Goal: Task Accomplishment & Management: Use online tool/utility

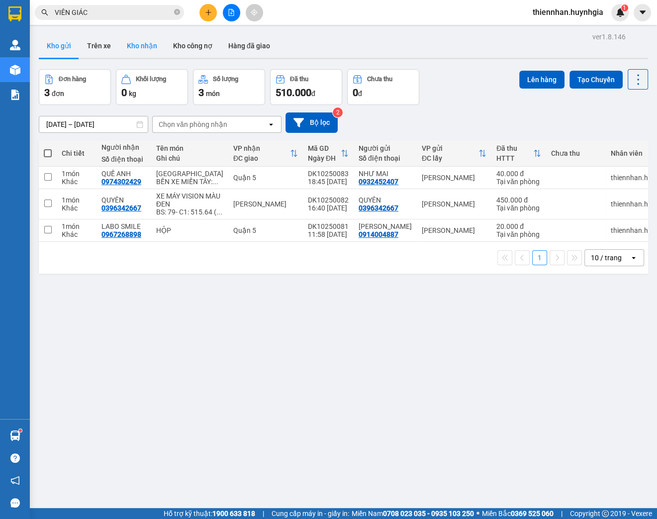
click at [129, 49] on button "Kho nhận" at bounding box center [142, 46] width 46 height 24
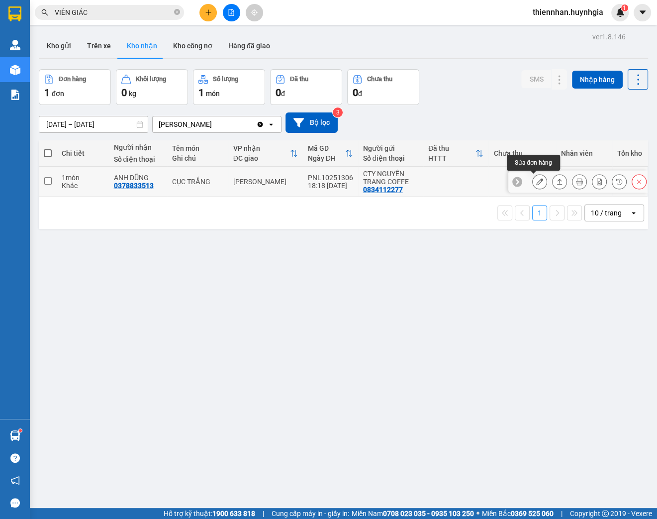
click at [536, 182] on icon at bounding box center [539, 181] width 7 height 7
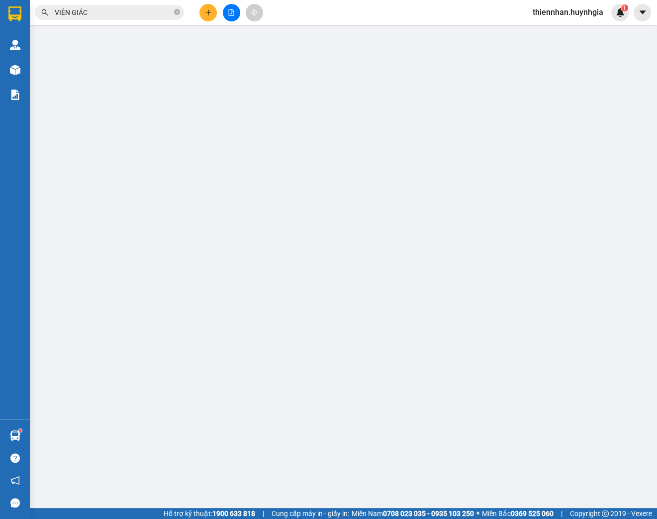
type input "0834112277"
type input "CTY NGUYÊN TRANG COFFE"
type input "0378833513"
type input "ANH DŨNG"
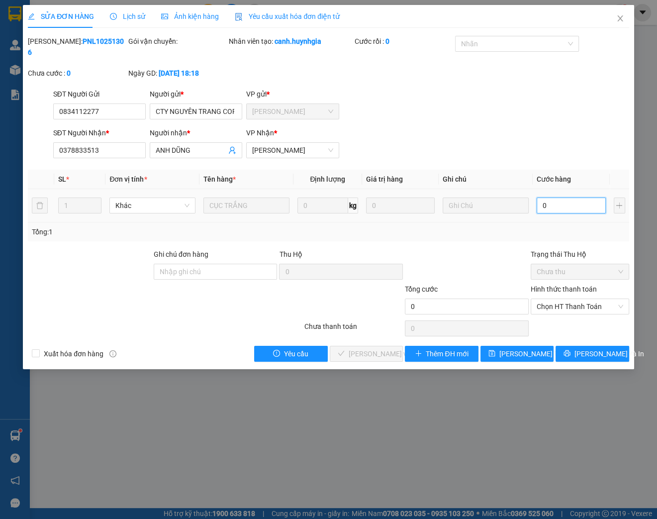
click at [550, 206] on input "0" at bounding box center [571, 206] width 69 height 16
type input "3"
type input "30"
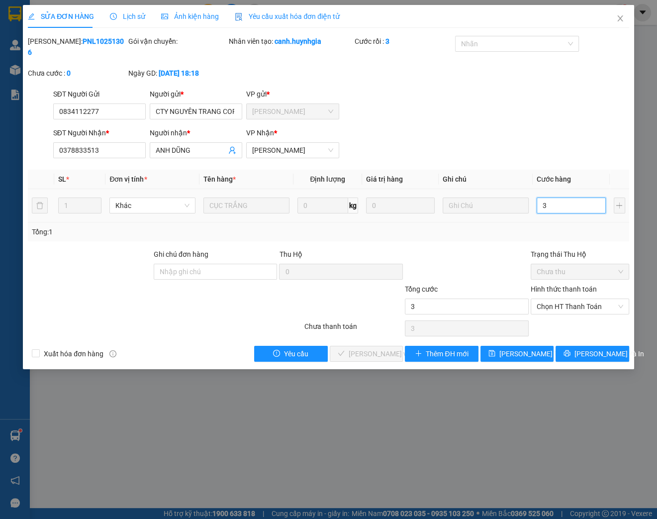
type input "30"
type input "300"
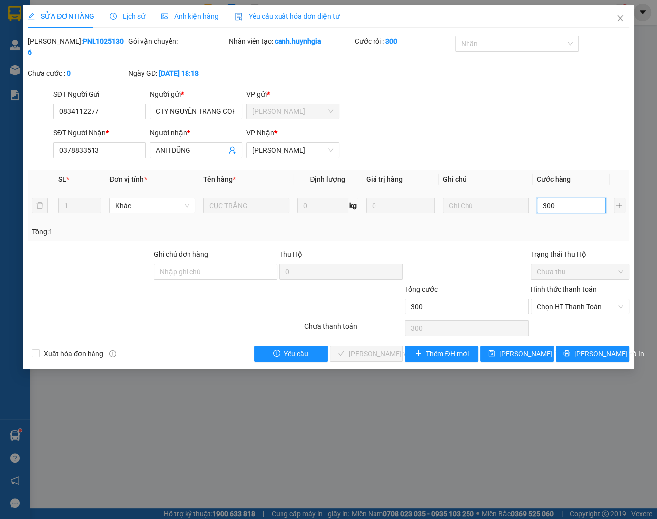
type input "3.000"
type input "30.000"
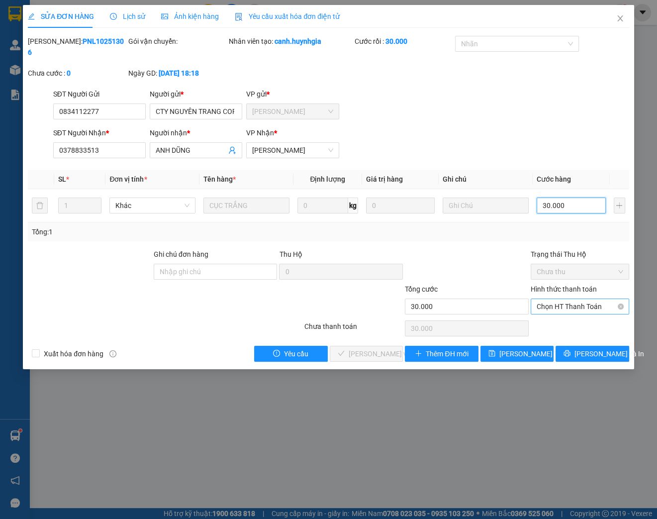
click at [593, 309] on span "Chọn HT Thanh Toán" at bounding box center [580, 306] width 87 height 15
type input "30.000"
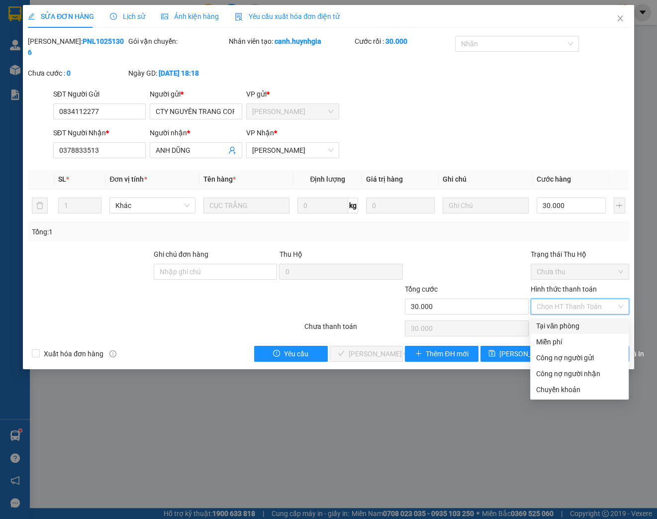
click at [569, 325] on div "Tại văn phòng" at bounding box center [579, 325] width 87 height 11
type input "0"
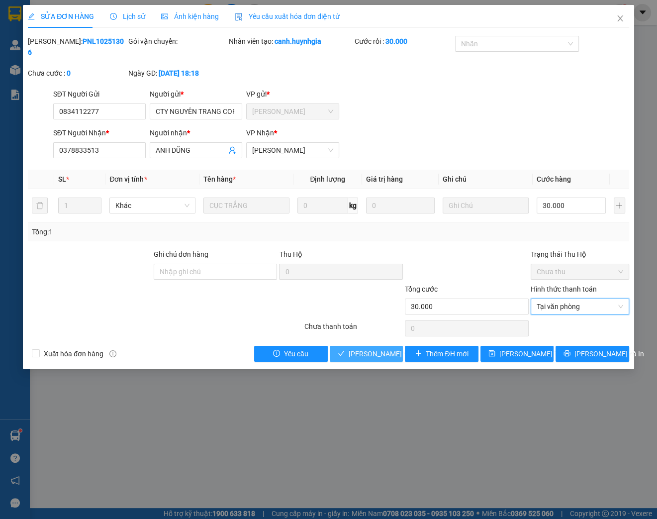
click at [374, 352] on span "[PERSON_NAME] và Giao hàng" at bounding box center [397, 353] width 96 height 11
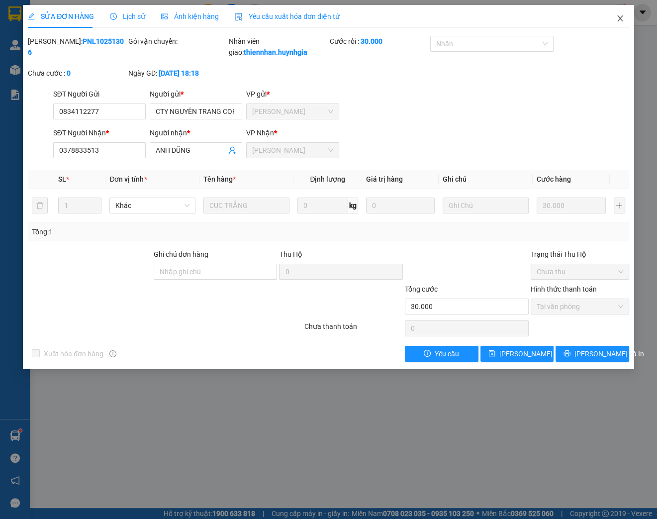
click at [621, 20] on icon "close" at bounding box center [621, 18] width 8 height 8
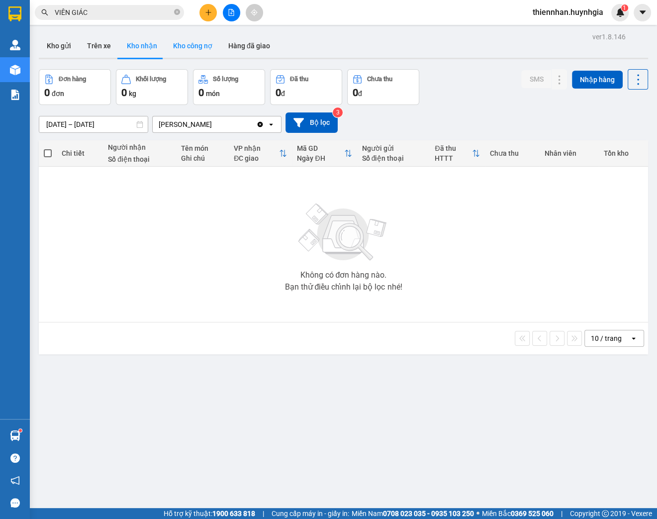
click at [188, 49] on button "Kho công nợ" at bounding box center [192, 46] width 55 height 24
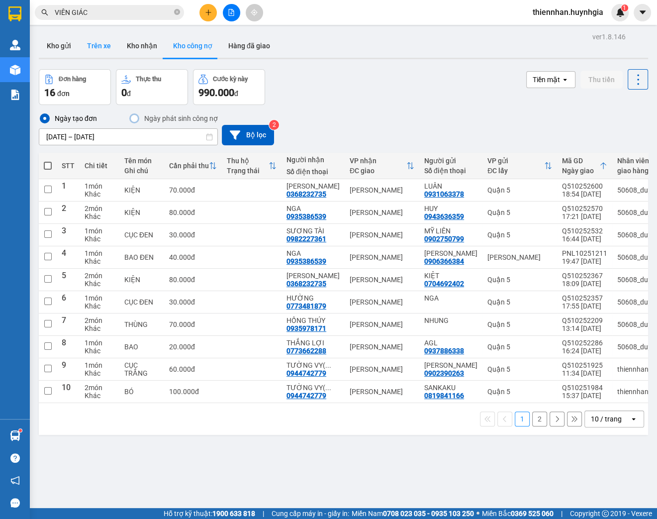
click at [105, 44] on button "Trên xe" at bounding box center [99, 46] width 40 height 24
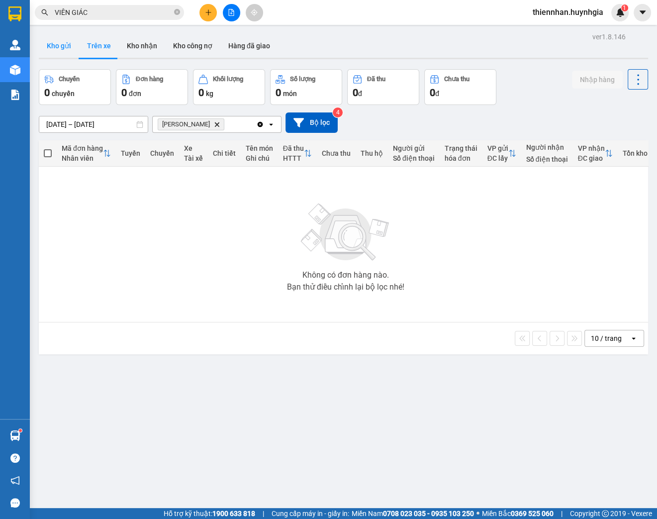
click at [58, 48] on button "Kho gửi" at bounding box center [59, 46] width 40 height 24
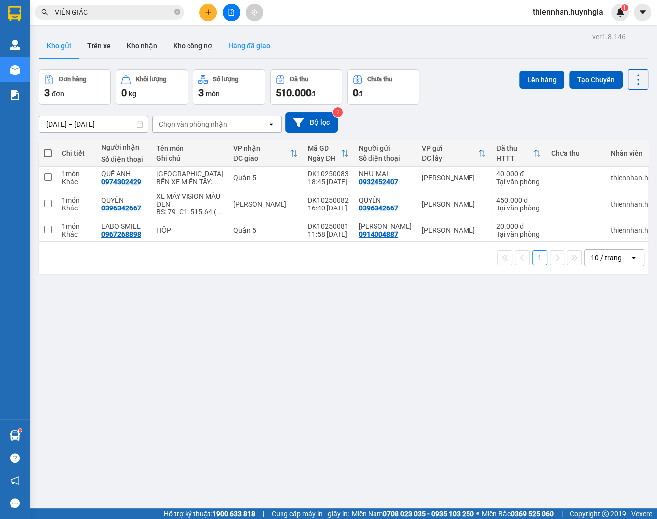
click at [247, 42] on button "Hàng đã giao" at bounding box center [249, 46] width 58 height 24
